Goal: Task Accomplishment & Management: Use online tool/utility

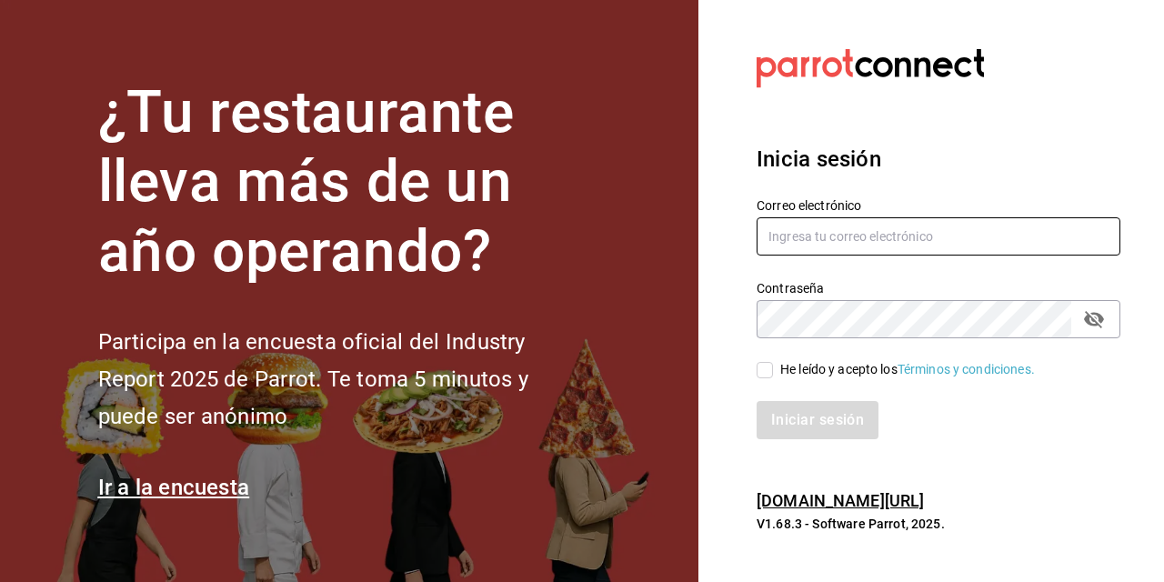
type input "[PERSON_NAME][EMAIL_ADDRESS][PERSON_NAME][DOMAIN_NAME]"
click at [768, 375] on input "He leído y acepto los Términos y condiciones." at bounding box center [765, 370] width 16 height 16
checkbox input "true"
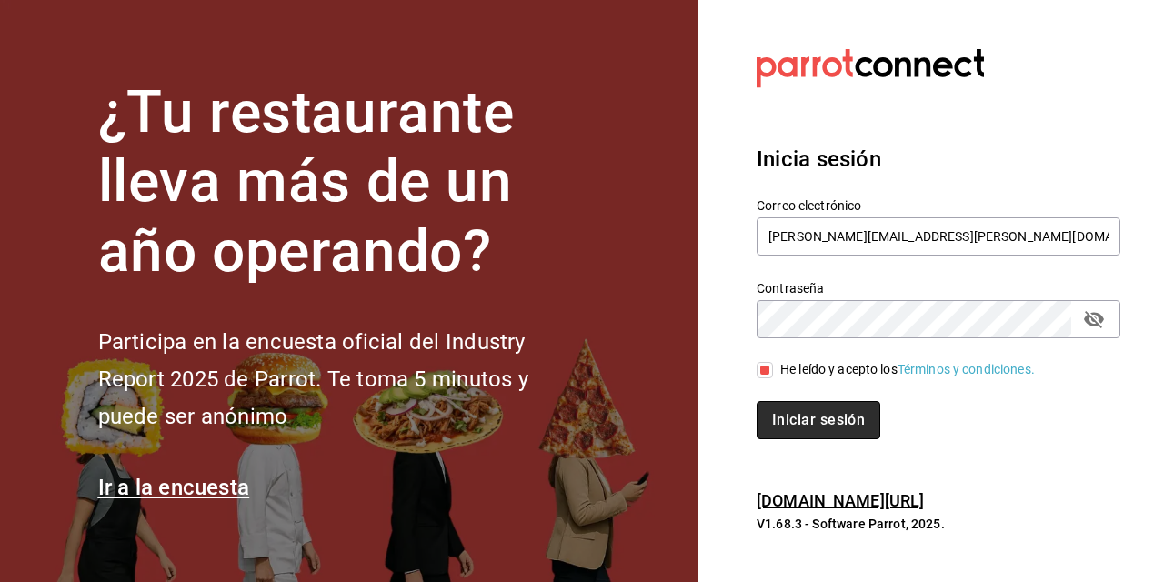
click at [797, 425] on button "Iniciar sesión" at bounding box center [819, 420] width 124 height 38
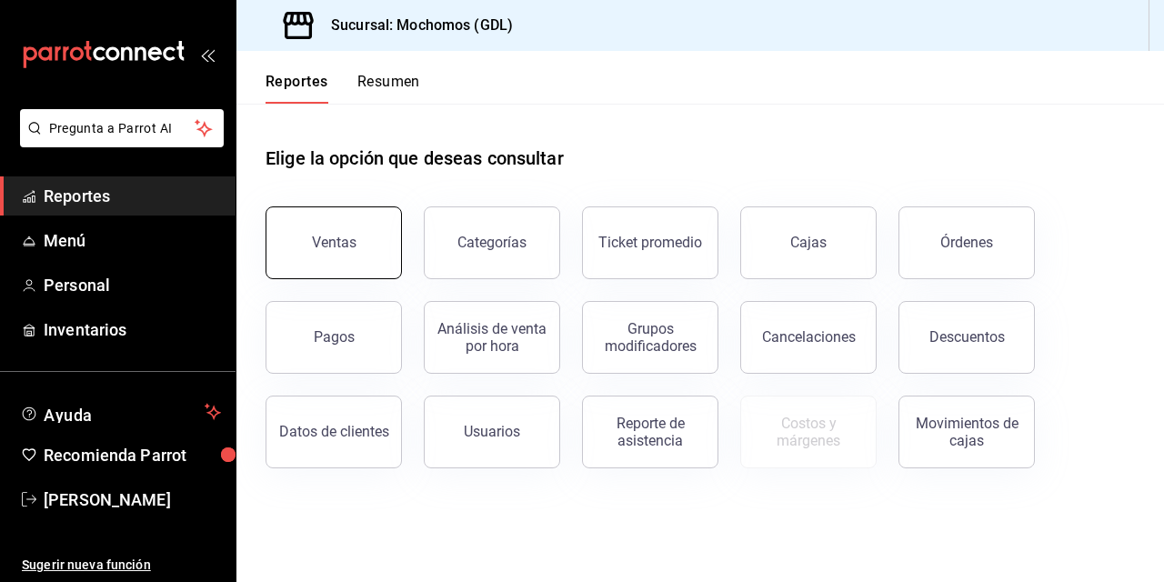
click at [336, 235] on div "Ventas" at bounding box center [334, 242] width 45 height 17
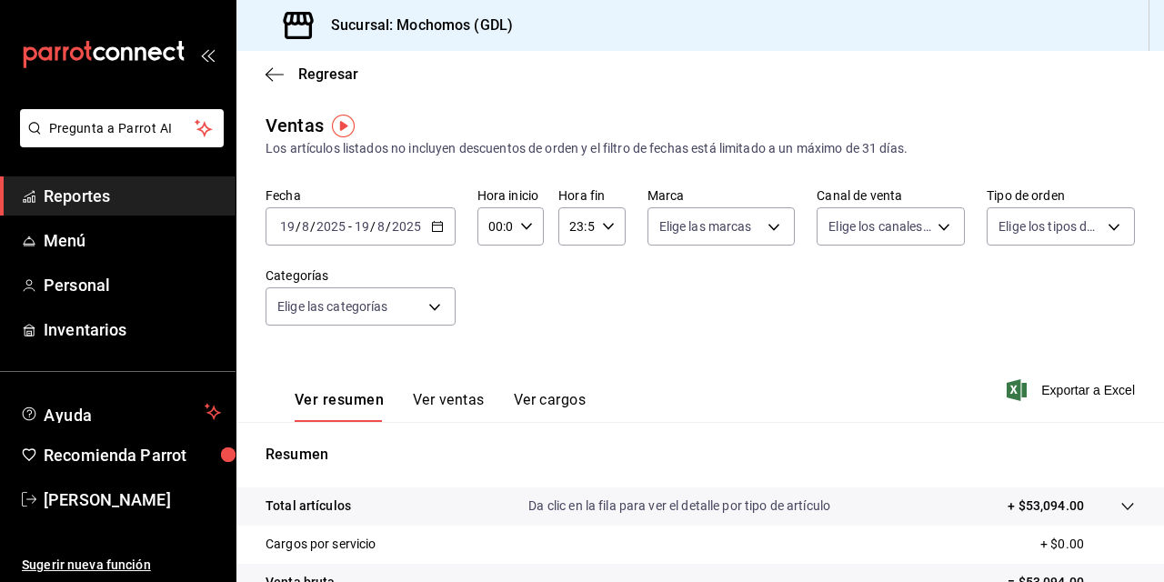
click at [528, 230] on icon "button" at bounding box center [526, 226] width 13 height 13
click at [481, 358] on button "02" at bounding box center [491, 360] width 25 height 36
type input "02:00"
click at [490, 341] on span "04" at bounding box center [492, 338] width 4 height 15
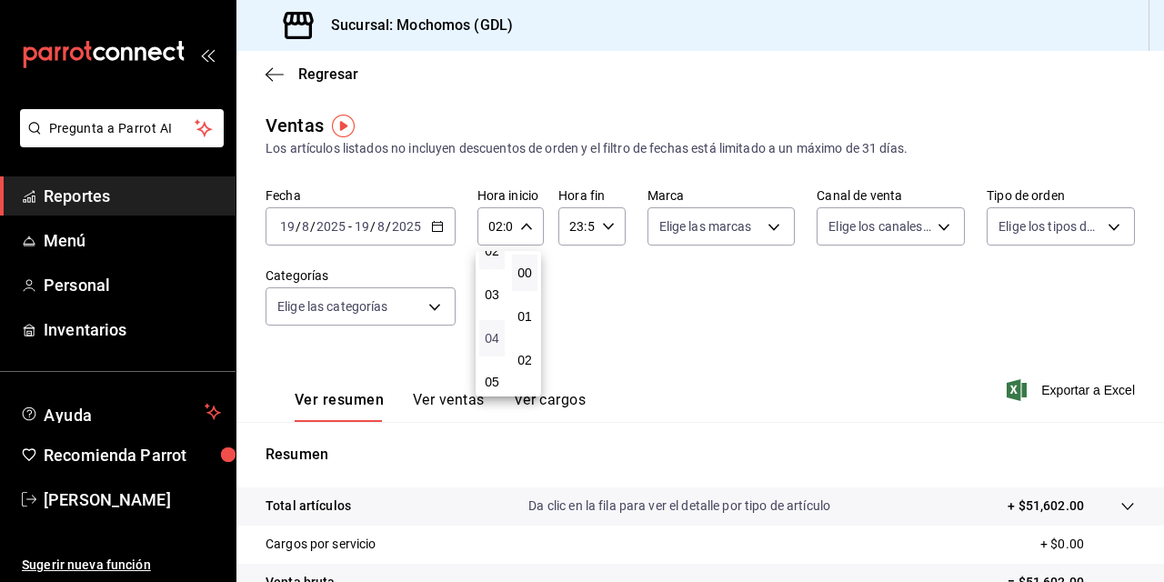
type input "04:00"
click at [757, 347] on div at bounding box center [582, 291] width 1164 height 582
click at [282, 74] on icon "button" at bounding box center [275, 74] width 18 height 1
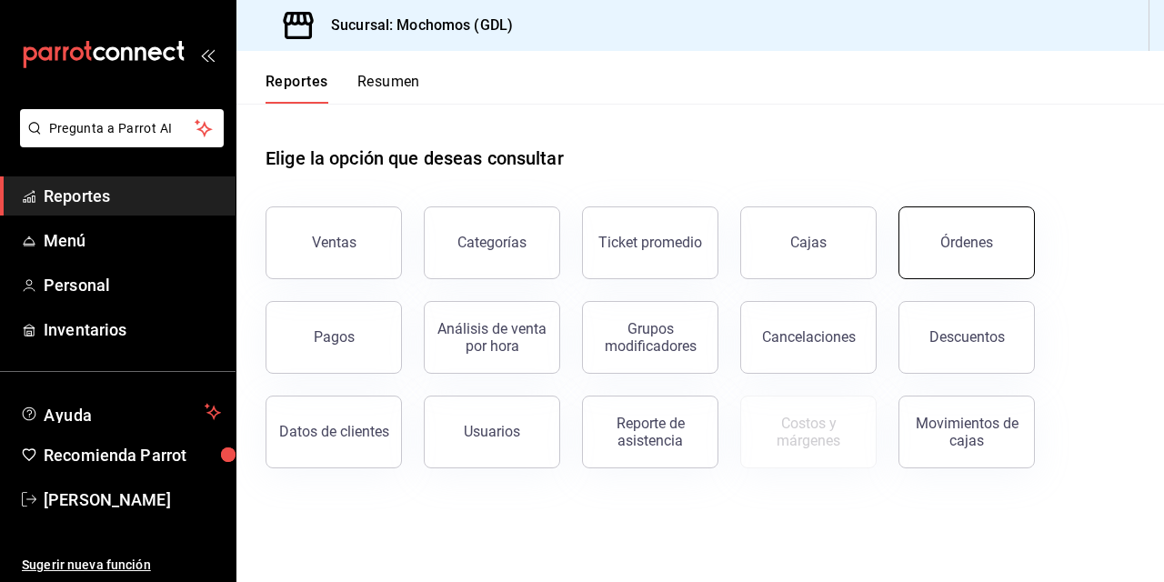
click at [951, 250] on div "Órdenes" at bounding box center [967, 242] width 53 height 17
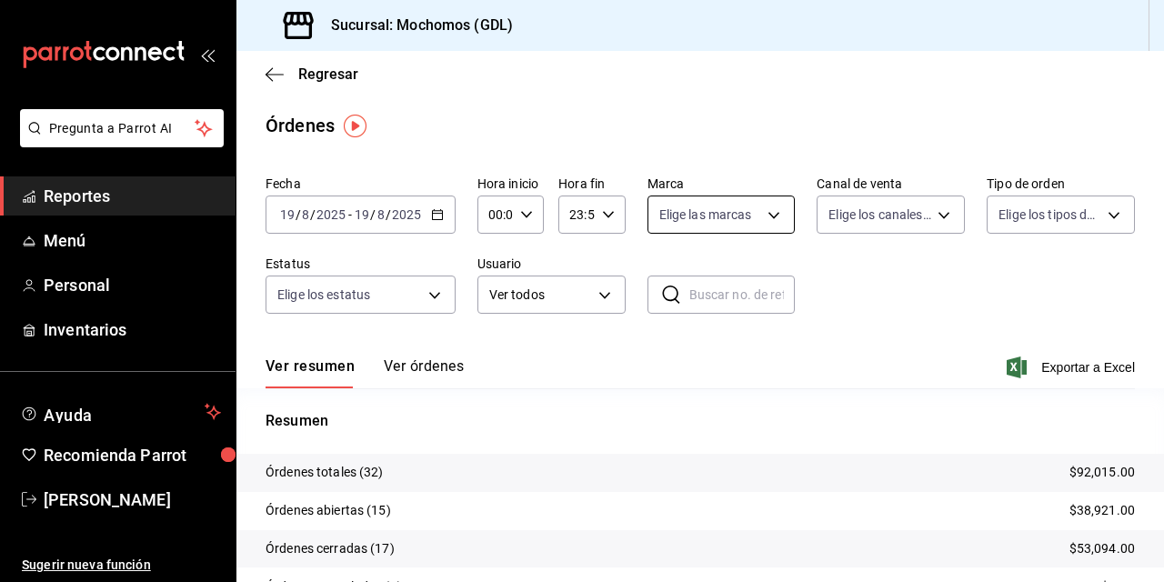
click at [693, 217] on body "Pregunta a Parrot AI Reportes Menú Personal Inventarios Ayuda Recomienda Parrot…" at bounding box center [582, 291] width 1164 height 582
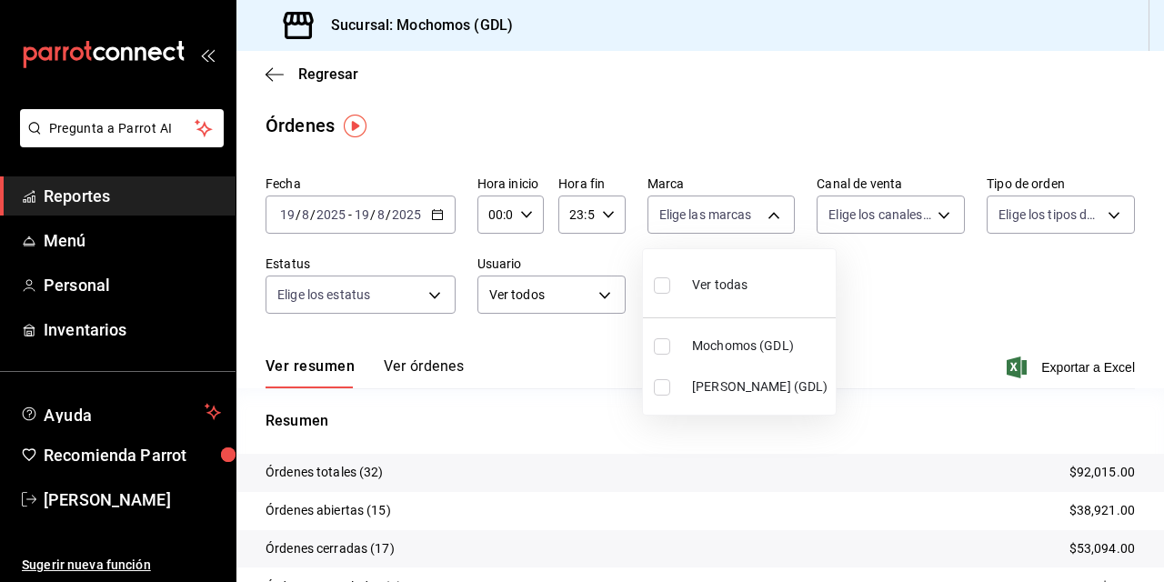
click at [664, 346] on input "checkbox" at bounding box center [662, 346] width 16 height 16
checkbox input "true"
type input "36c25d4a-7cb0-456c-a434-e981d54830bc"
click at [902, 286] on div at bounding box center [582, 291] width 1164 height 582
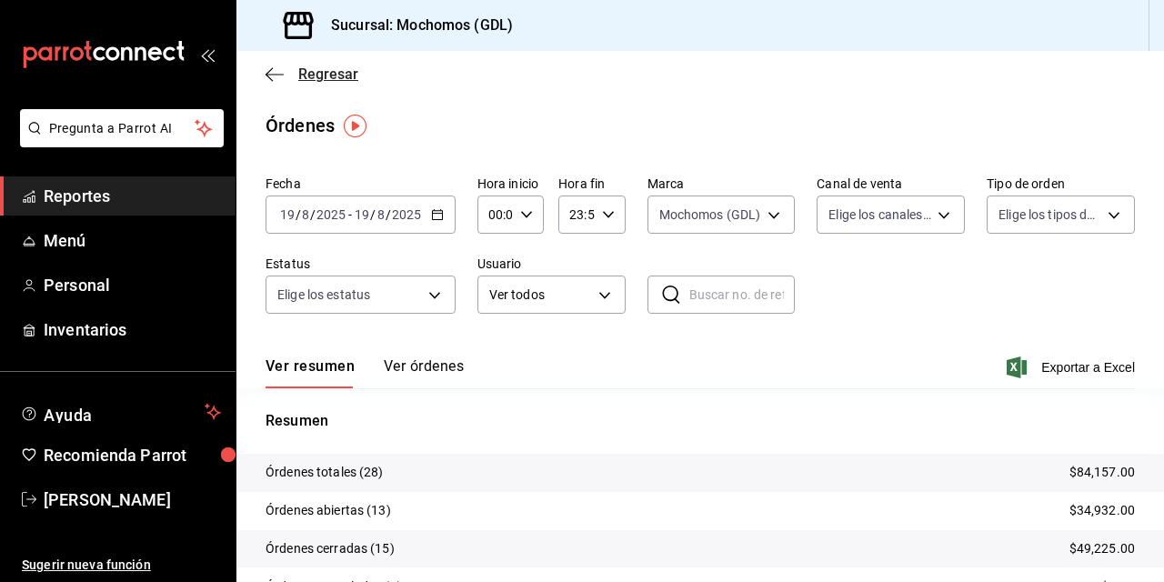
click at [277, 72] on icon "button" at bounding box center [275, 74] width 18 height 16
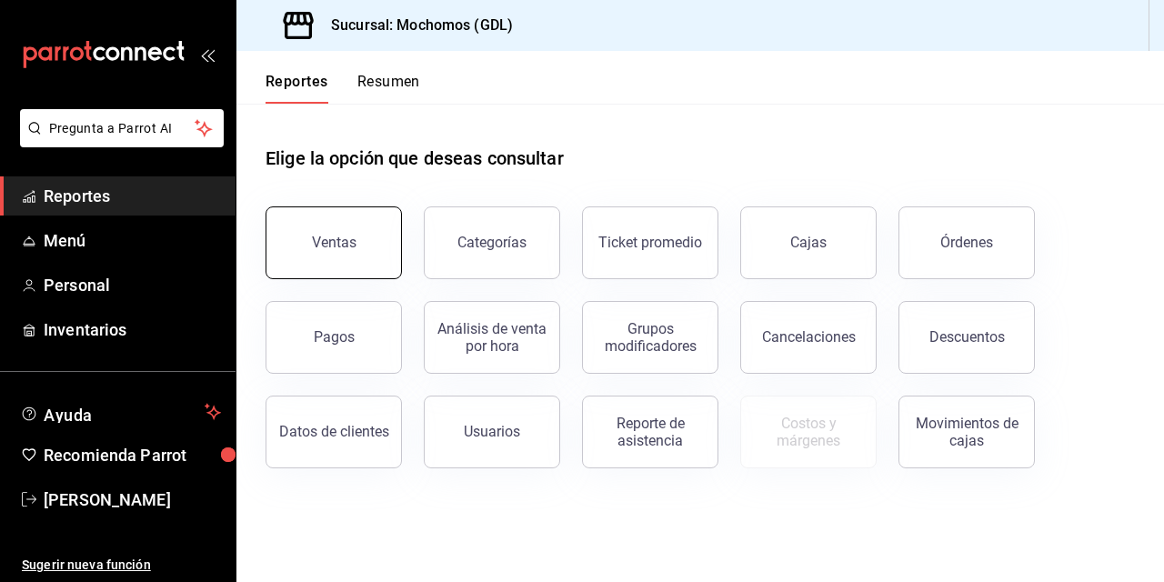
click at [318, 238] on div "Ventas" at bounding box center [334, 242] width 45 height 17
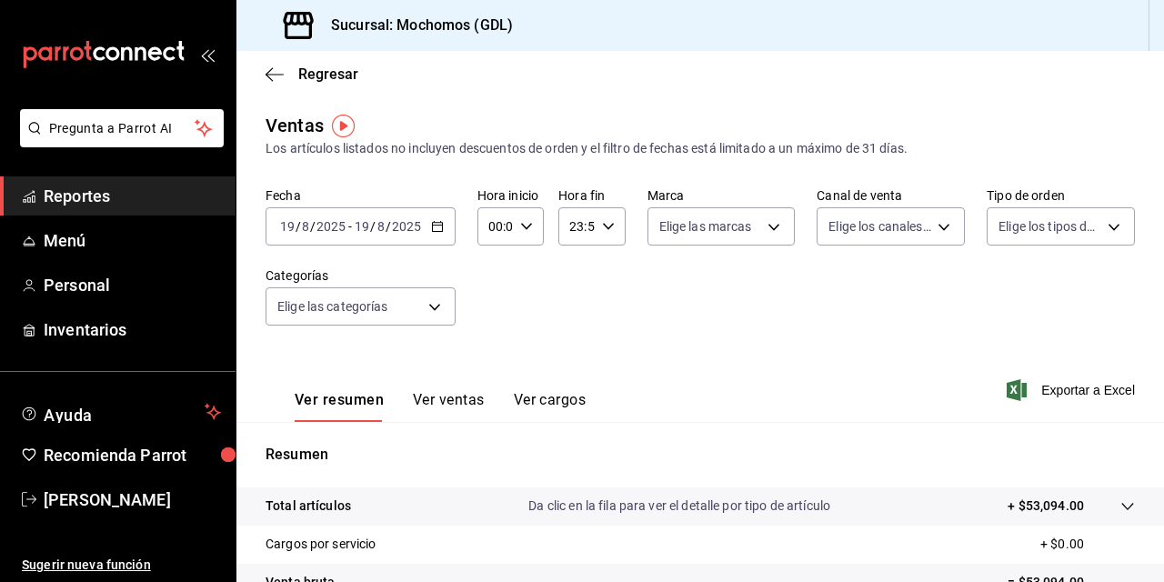
click at [526, 226] on \(Stroke\) "button" at bounding box center [526, 226] width 11 height 6
click at [487, 357] on button "02" at bounding box center [491, 360] width 25 height 36
click at [493, 362] on button "04" at bounding box center [491, 375] width 25 height 36
type input "04:00"
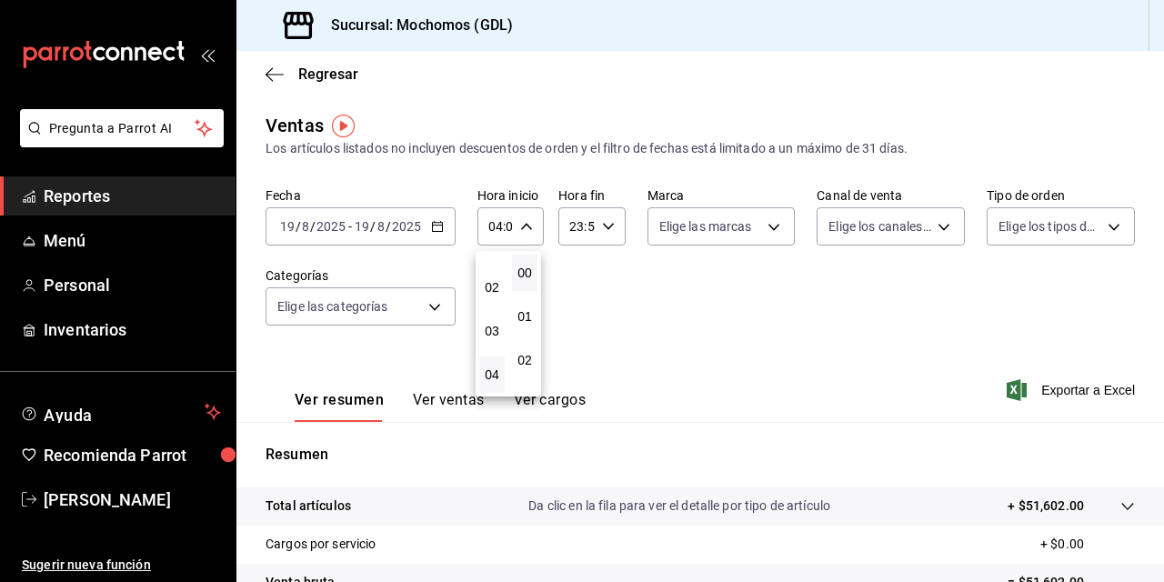
click at [734, 335] on div at bounding box center [582, 291] width 1164 height 582
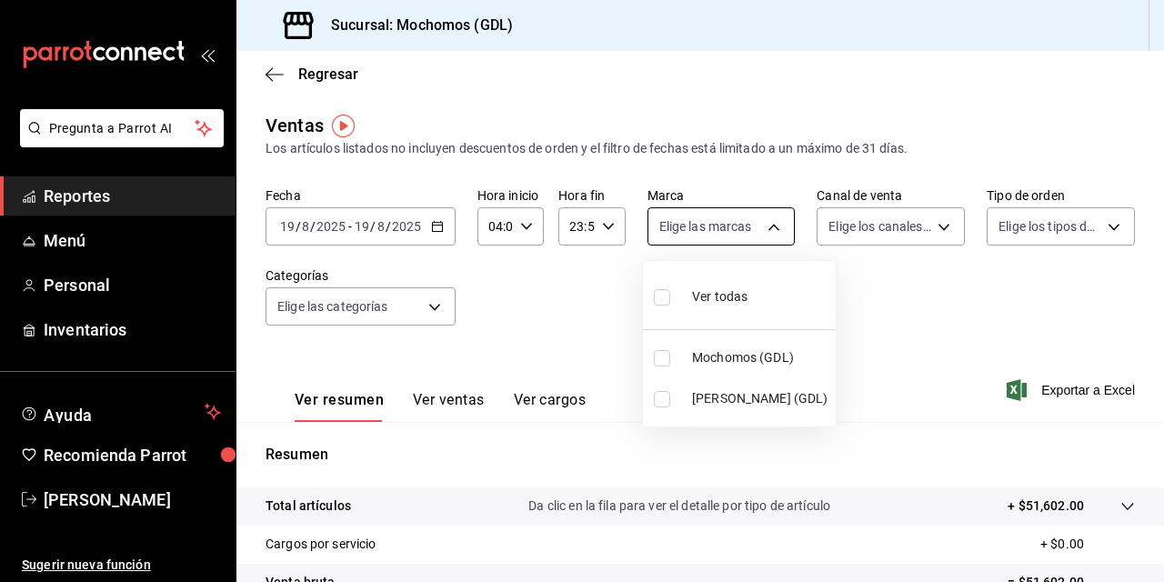
click at [766, 222] on body "Pregunta a Parrot AI Reportes Menú Personal Inventarios Ayuda Recomienda Parrot…" at bounding box center [582, 291] width 1164 height 582
click at [671, 358] on label at bounding box center [666, 358] width 24 height 16
click at [670, 358] on input "checkbox" at bounding box center [662, 358] width 16 height 16
checkbox input "false"
click at [882, 307] on div at bounding box center [582, 291] width 1164 height 582
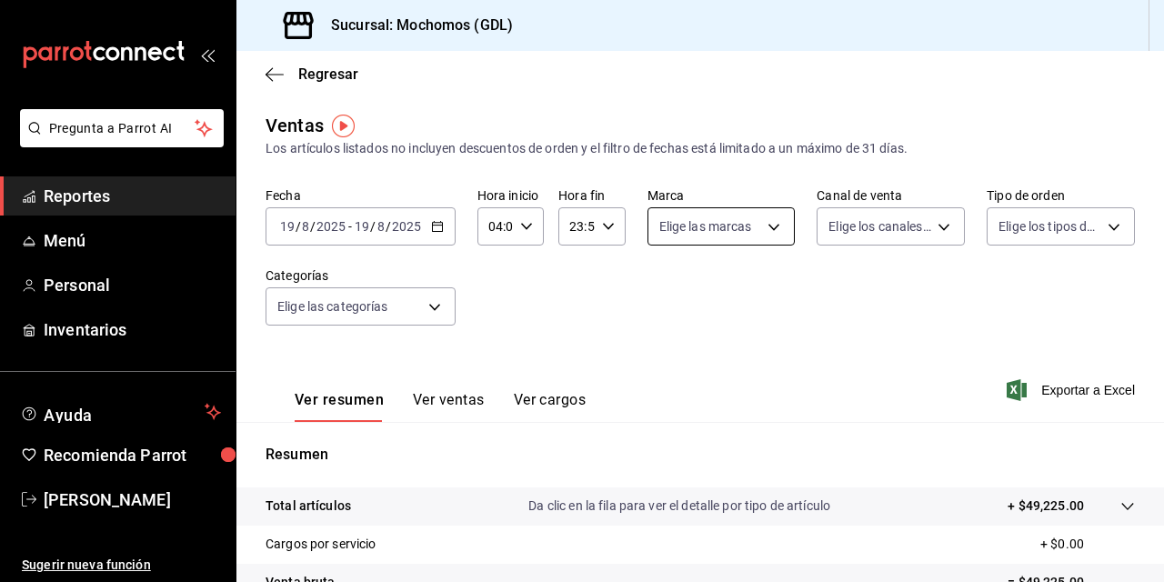
click at [682, 222] on body "Pregunta a Parrot AI Reportes Menú Personal Inventarios Ayuda Recomienda Parrot…" at bounding box center [582, 291] width 1164 height 582
click at [664, 358] on input "checkbox" at bounding box center [662, 358] width 16 height 16
checkbox input "true"
type input "36c25d4a-7cb0-456c-a434-e981d54830bc"
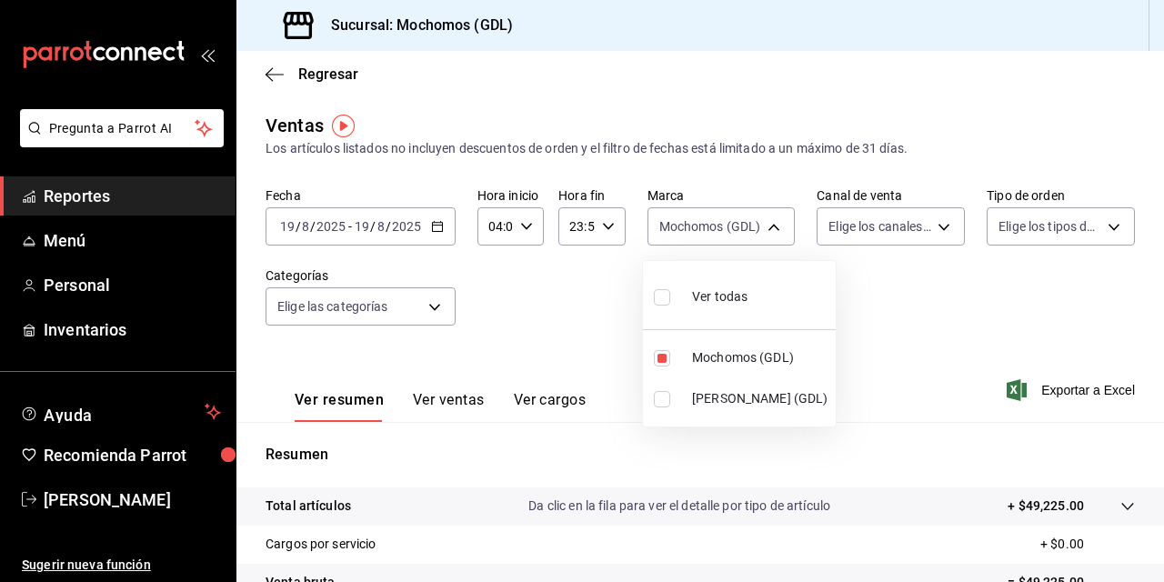
click at [553, 308] on div at bounding box center [582, 291] width 1164 height 582
click at [1065, 387] on font "Exportar a Excel" at bounding box center [1089, 390] width 94 height 15
